Goal: Navigation & Orientation: Find specific page/section

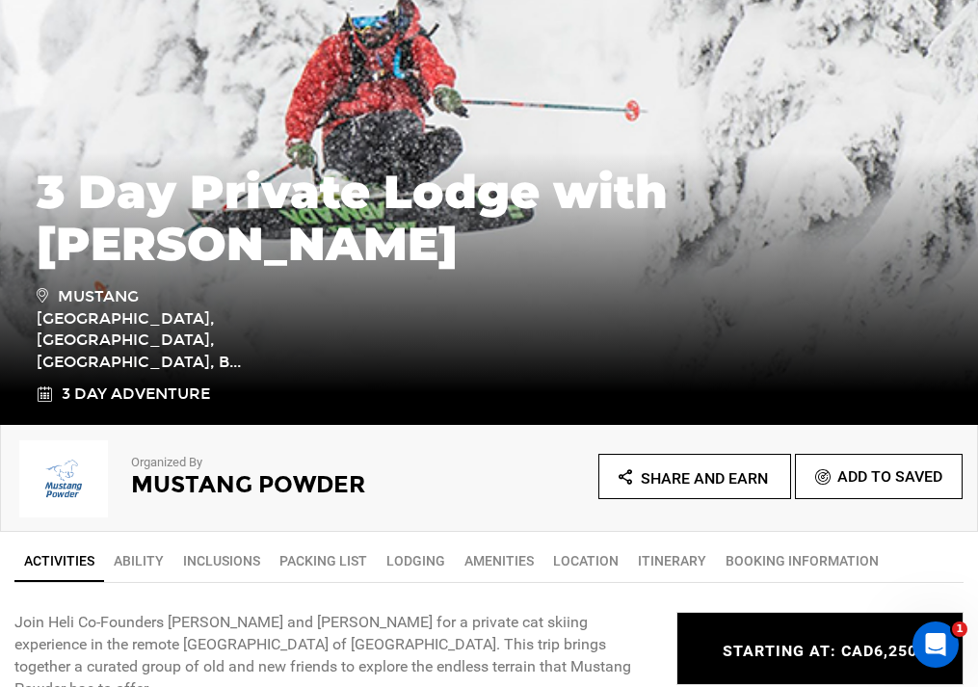
scroll to position [324, 0]
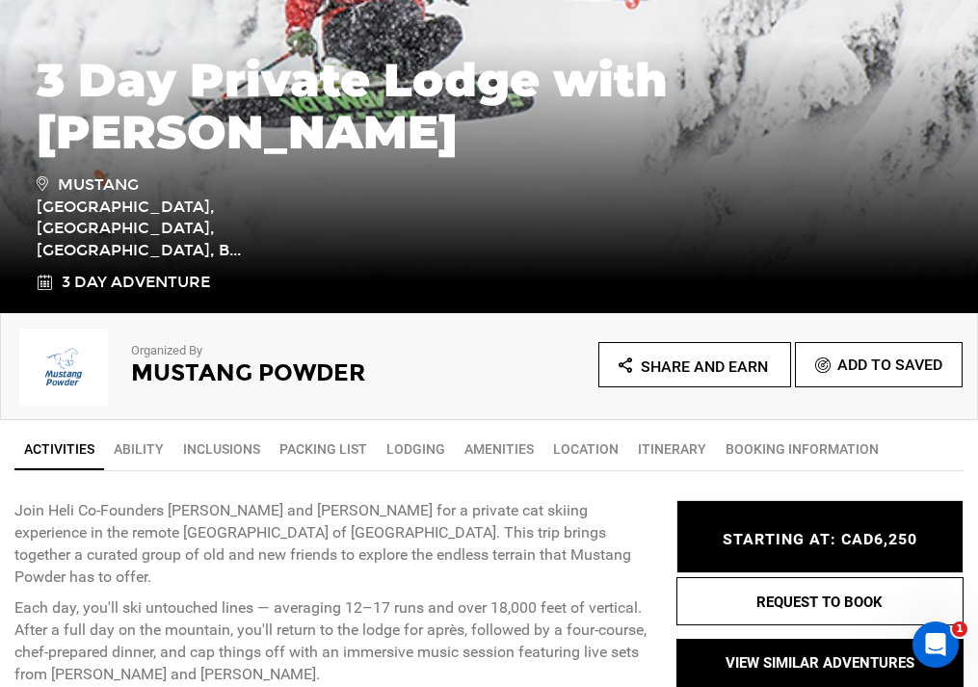
click at [669, 449] on link "Itinerary" at bounding box center [672, 449] width 88 height 39
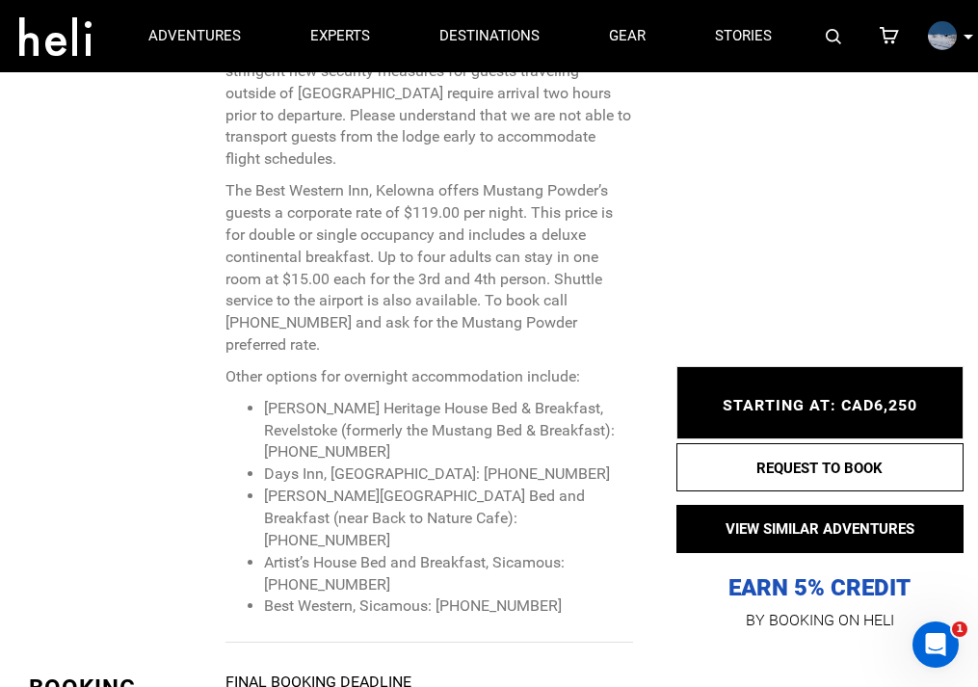
scroll to position [6950, 0]
